Goal: Information Seeking & Learning: Check status

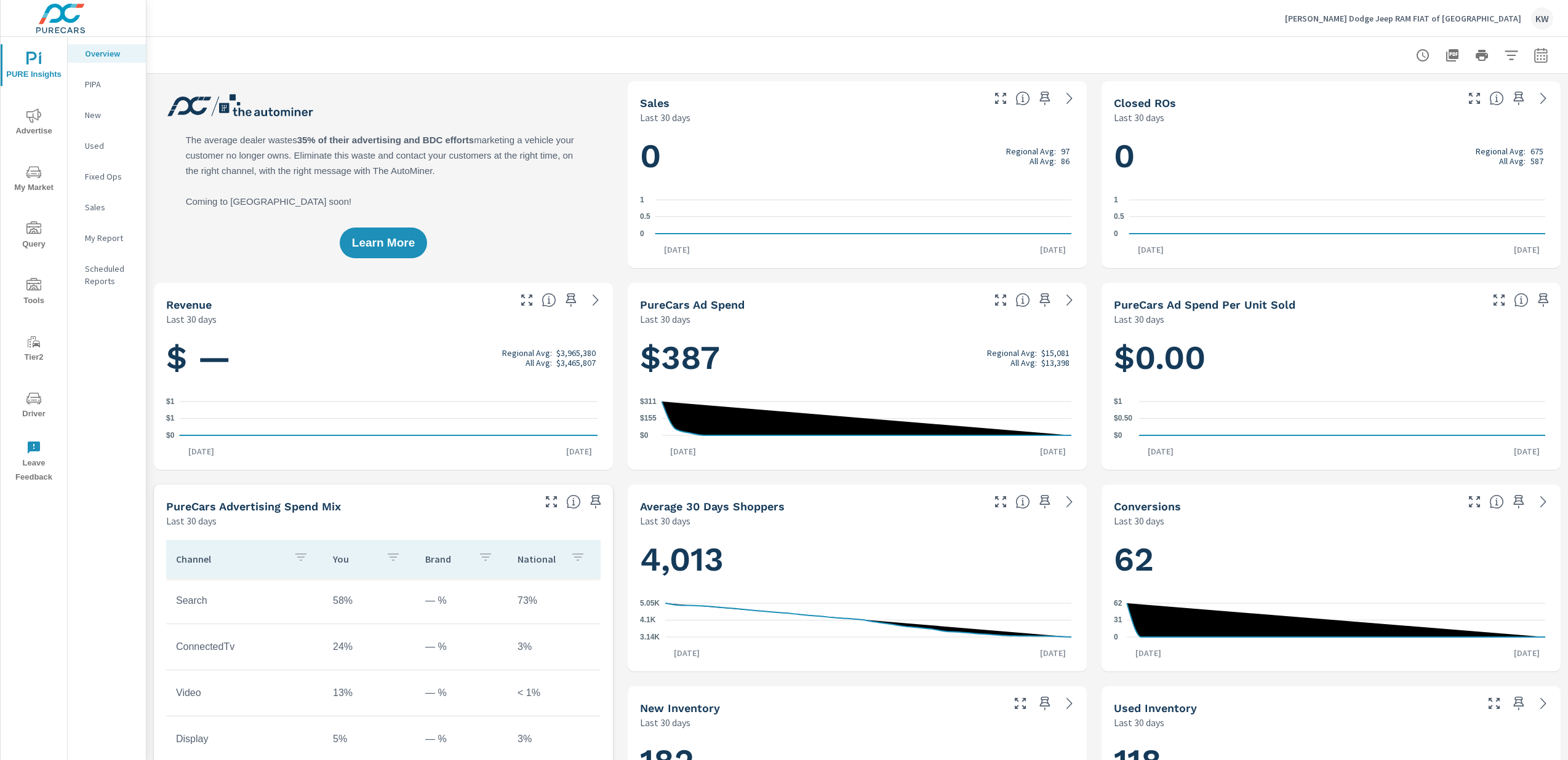
click at [33, 408] on span "Driver" at bounding box center [33, 406] width 59 height 30
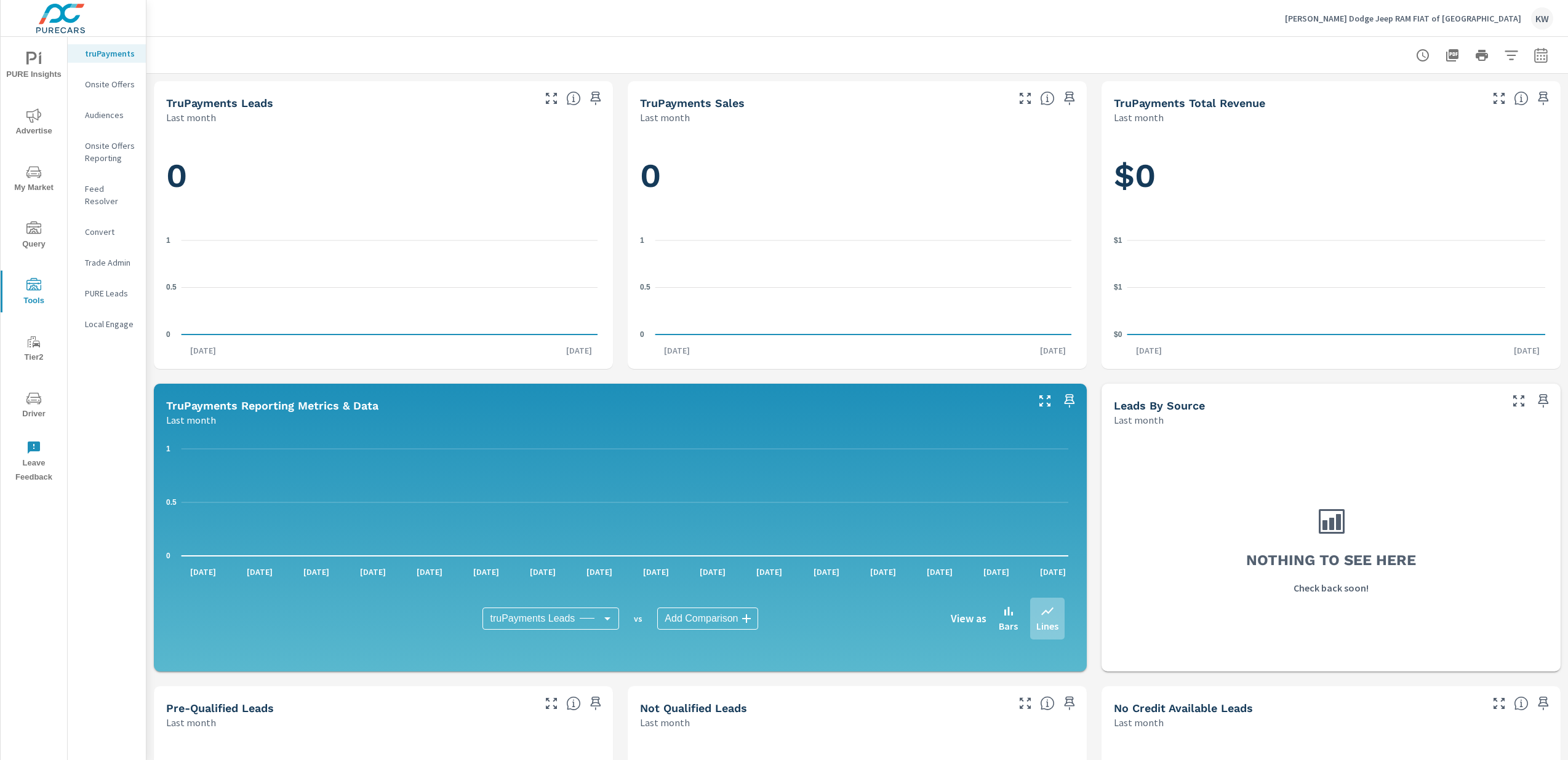
click at [122, 189] on p "Feed Resolver" at bounding box center [110, 194] width 51 height 24
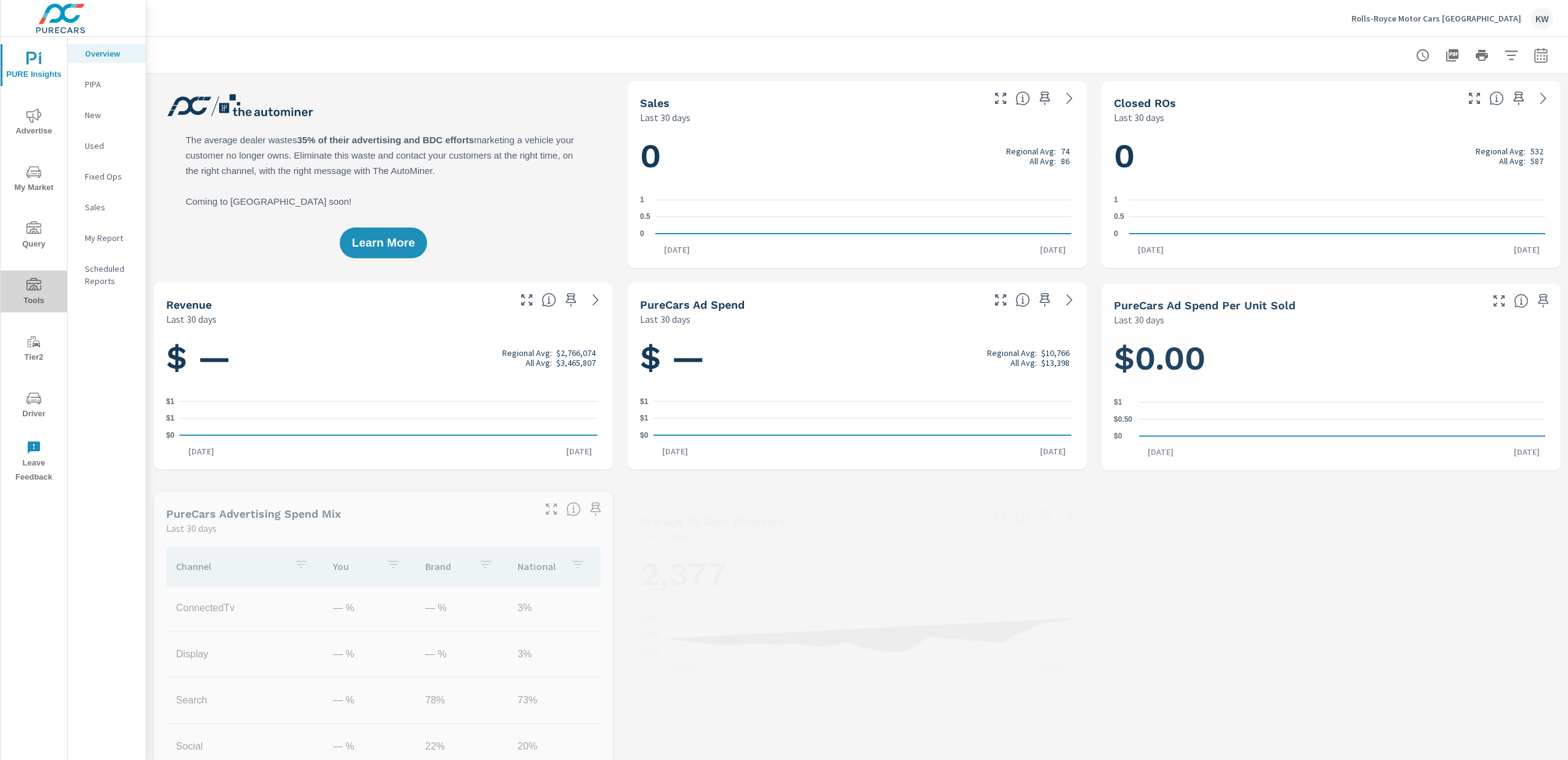
drag, startPoint x: 41, startPoint y: 291, endPoint x: 28, endPoint y: 302, distance: 17.0
click at [42, 292] on span "Tools" at bounding box center [33, 293] width 59 height 30
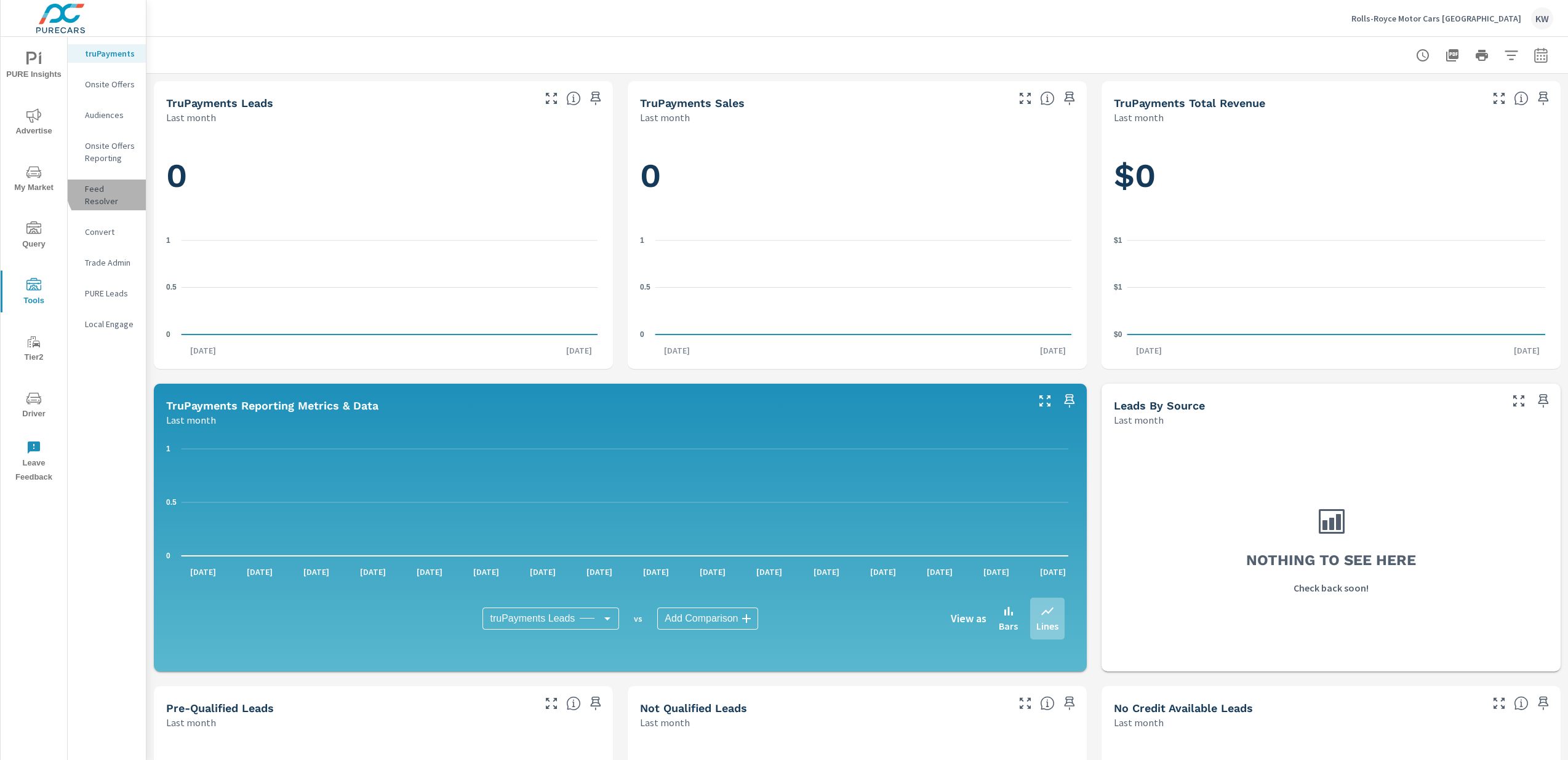
click at [112, 187] on p "Feed Resolver" at bounding box center [110, 194] width 51 height 24
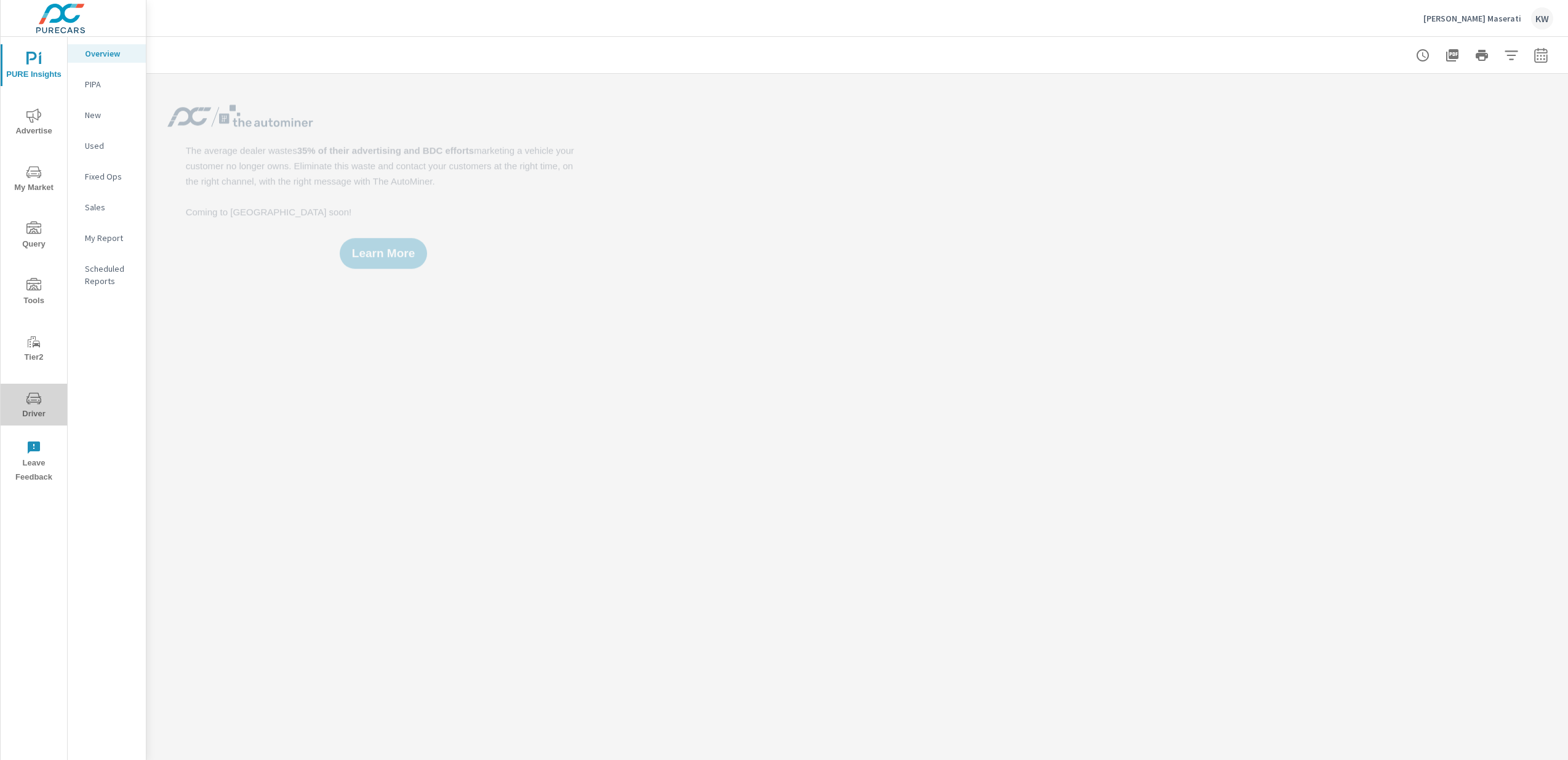
click at [32, 409] on span "Driver" at bounding box center [33, 406] width 59 height 30
click at [32, 413] on span "Driver" at bounding box center [33, 406] width 59 height 30
click at [37, 409] on span "Driver" at bounding box center [33, 406] width 59 height 30
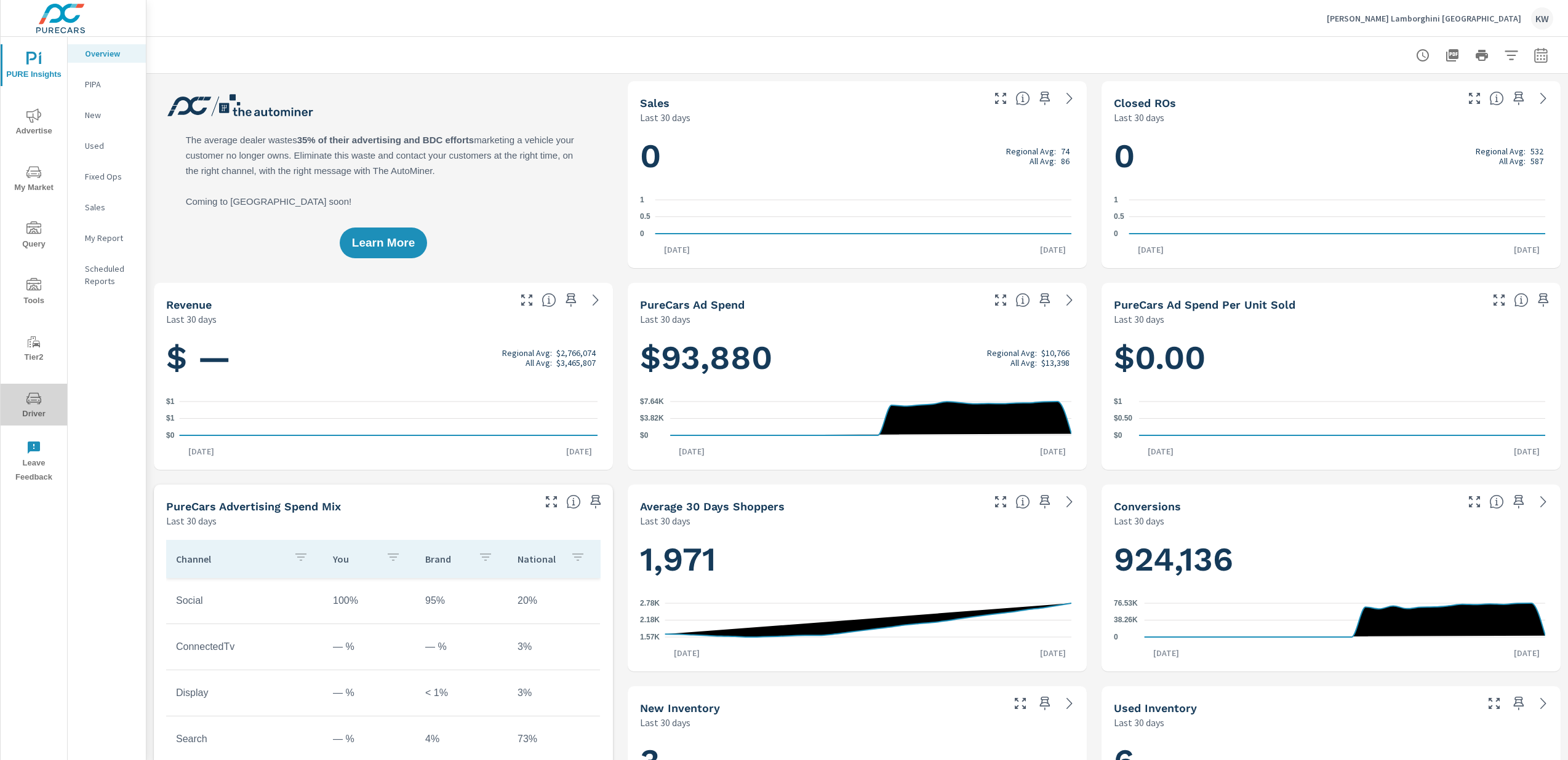
drag, startPoint x: 41, startPoint y: 409, endPoint x: 34, endPoint y: 408, distance: 7.1
click at [41, 407] on span "Driver" at bounding box center [33, 406] width 59 height 30
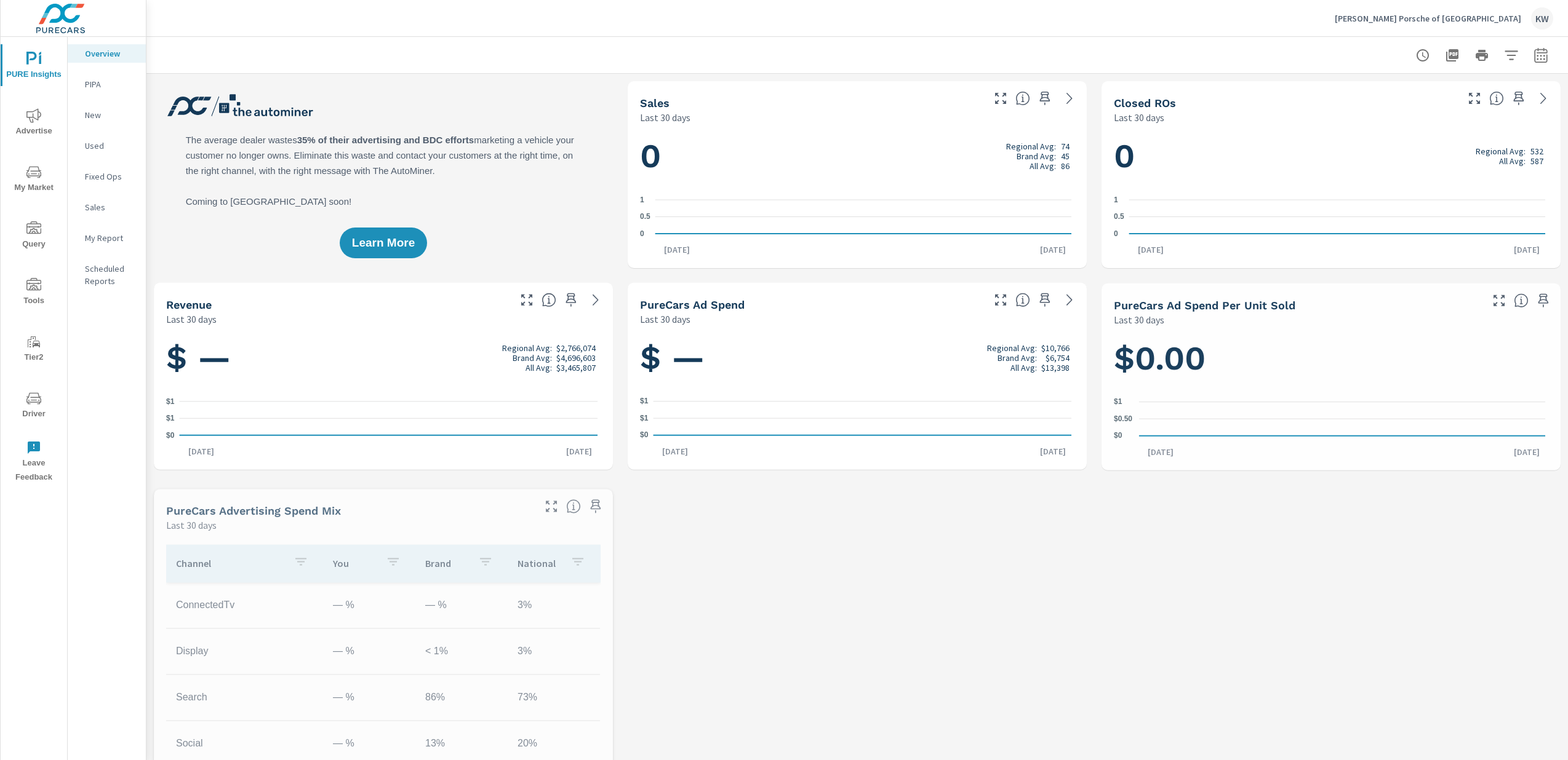
click at [40, 407] on span "Driver" at bounding box center [33, 406] width 59 height 30
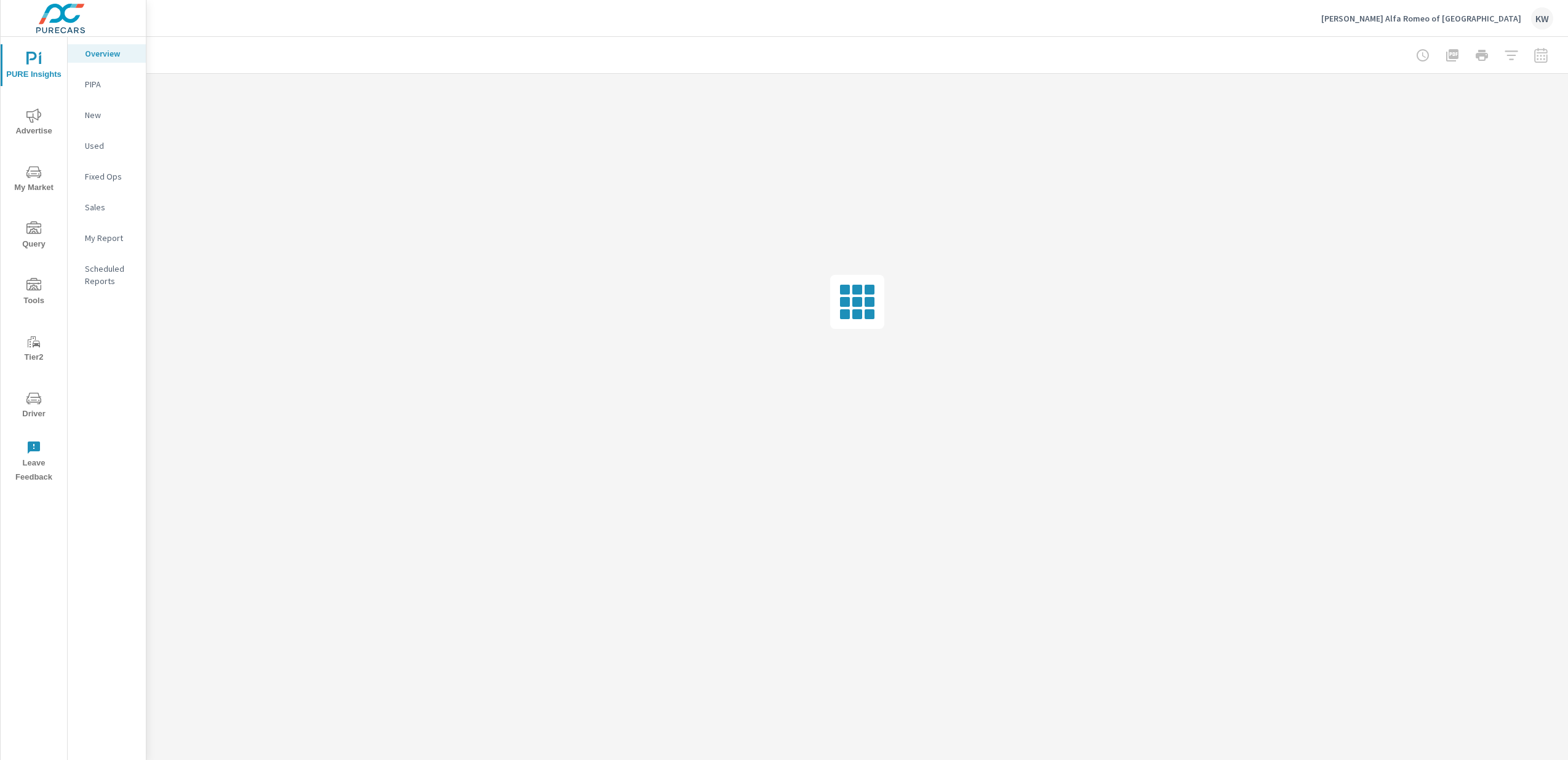
click at [35, 408] on span "Driver" at bounding box center [33, 406] width 59 height 30
click at [36, 412] on span "Driver" at bounding box center [33, 406] width 59 height 30
click at [32, 409] on span "Driver" at bounding box center [33, 406] width 59 height 30
